Goal: Find specific page/section: Find specific page/section

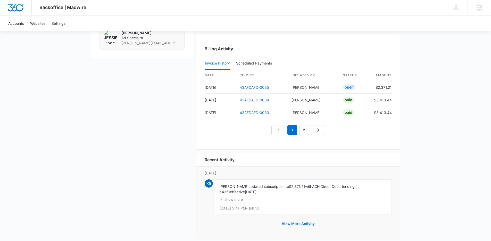
scroll to position [475, 0]
